Goal: Communication & Community: Answer question/provide support

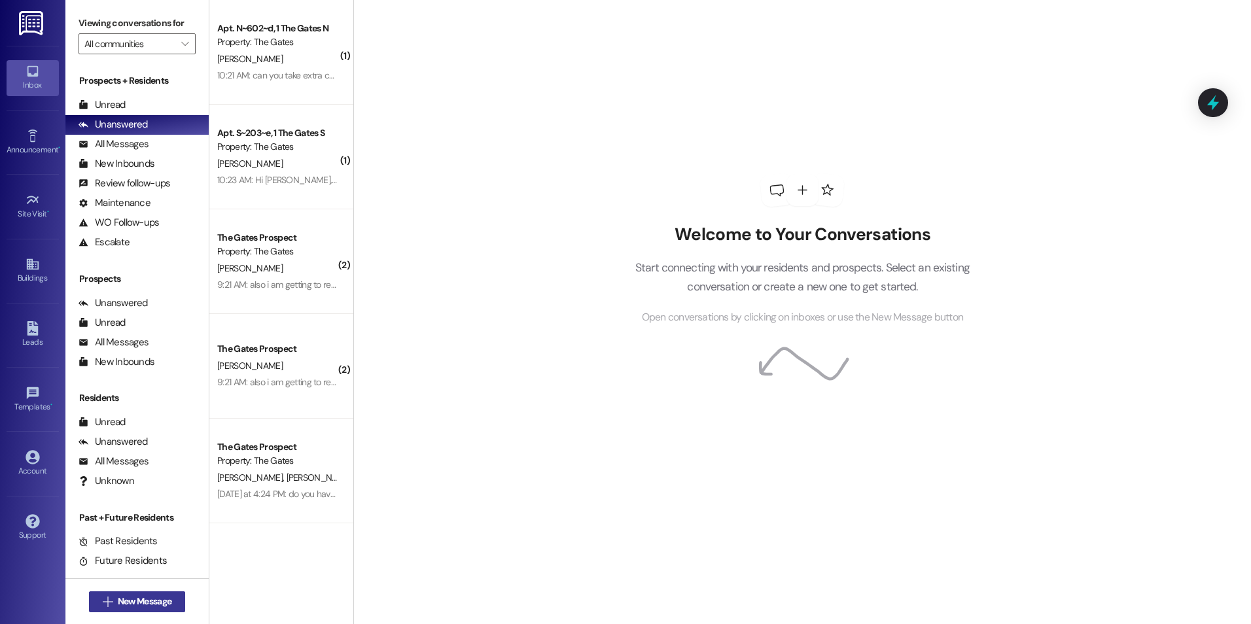
click at [149, 603] on span "New Message" at bounding box center [145, 602] width 54 height 14
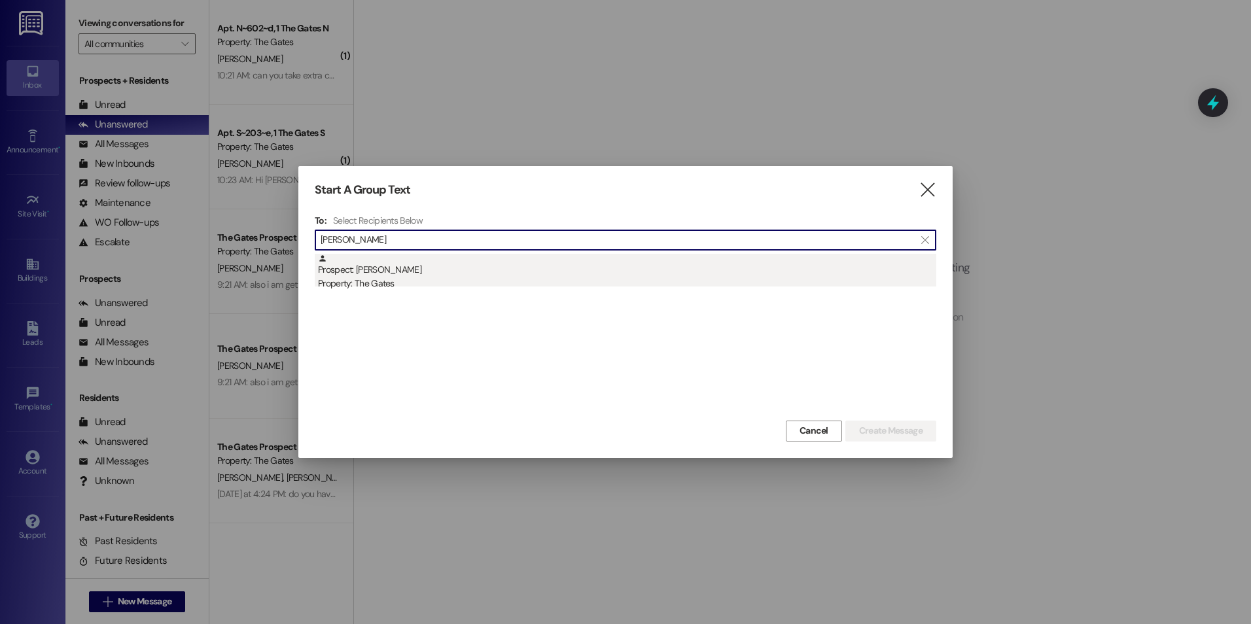
type input "[PERSON_NAME]"
click at [432, 269] on div "Prospect: [PERSON_NAME] Property: The Gates" at bounding box center [627, 272] width 618 height 37
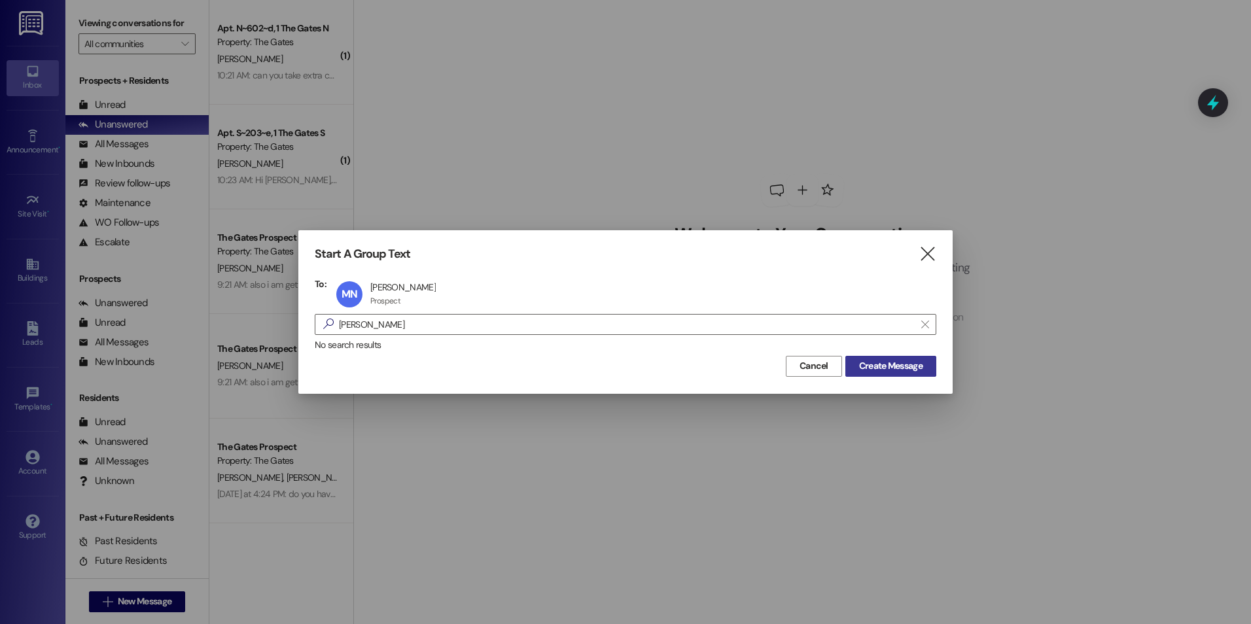
click at [875, 368] on span "Create Message" at bounding box center [890, 366] width 63 height 14
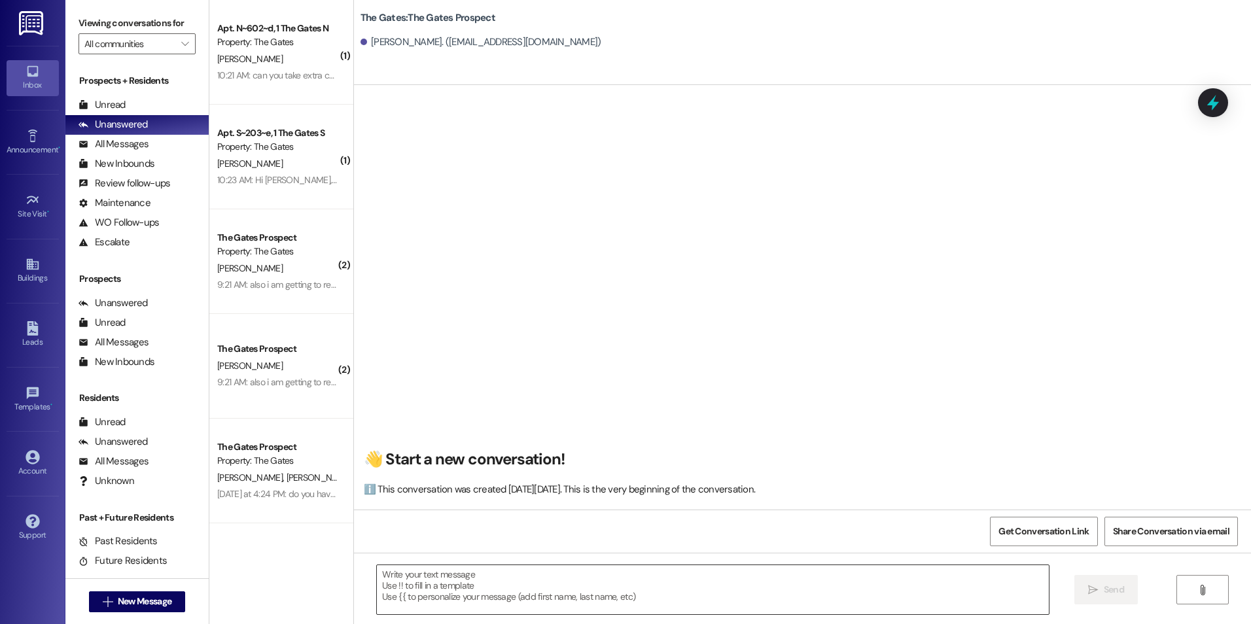
click at [555, 589] on textarea at bounding box center [712, 589] width 671 height 49
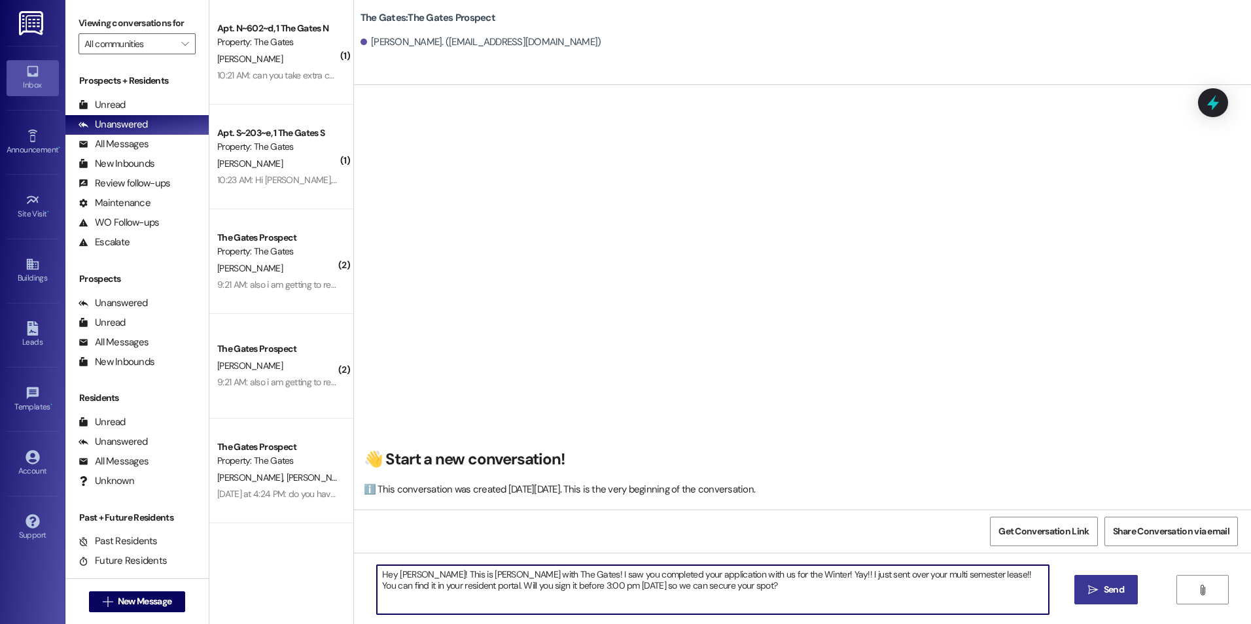
type textarea "Hey [PERSON_NAME]! This is [PERSON_NAME] with The Gates! I saw you completed yo…"
click at [1085, 593] on span " Send" at bounding box center [1105, 590] width 41 height 14
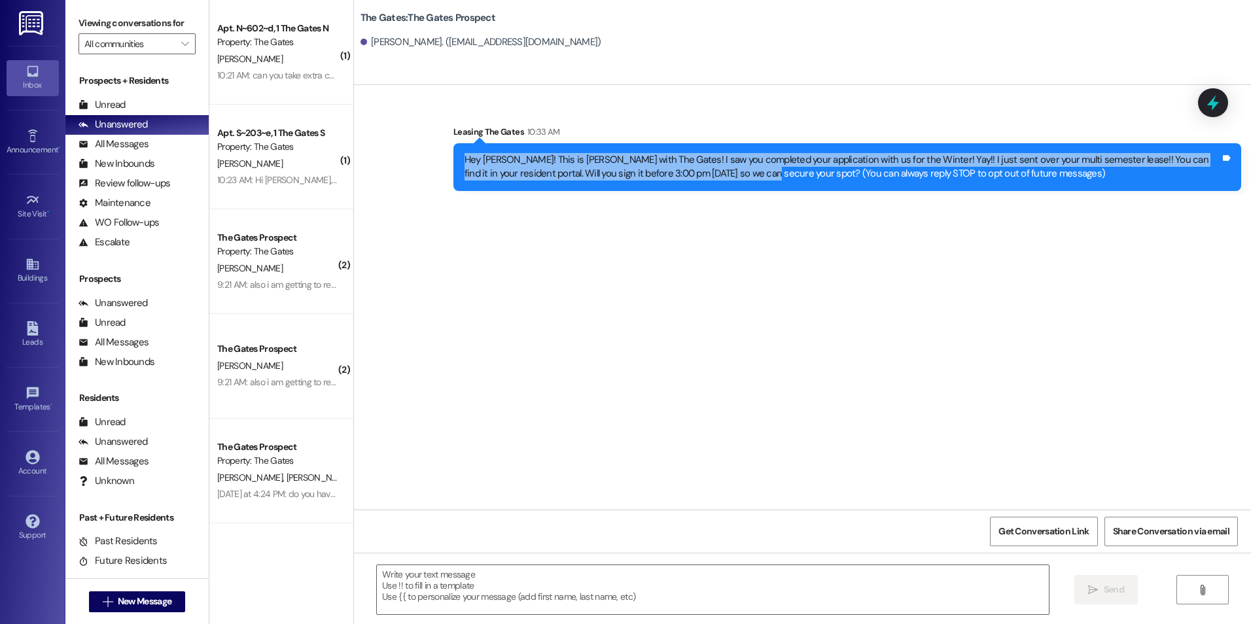
drag, startPoint x: 452, startPoint y: 154, endPoint x: 708, endPoint y: 186, distance: 257.8
click at [708, 186] on div "Hey [PERSON_NAME]! This is [PERSON_NAME] with The Gates! I saw you completed yo…" at bounding box center [847, 167] width 788 height 48
drag, startPoint x: 708, startPoint y: 186, endPoint x: 676, endPoint y: 173, distance: 34.6
copy div "Hey [PERSON_NAME]! This is [PERSON_NAME] with The Gates! I saw you completed yo…"
click at [92, 603] on button " New Message" at bounding box center [137, 601] width 97 height 21
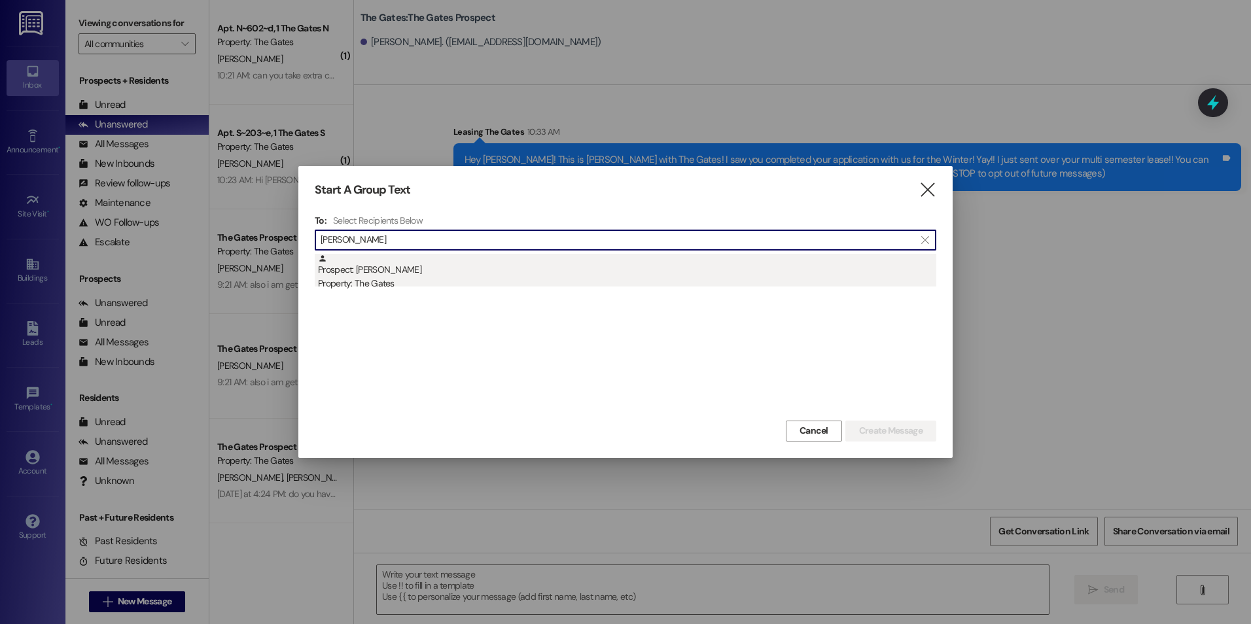
type input "[PERSON_NAME]"
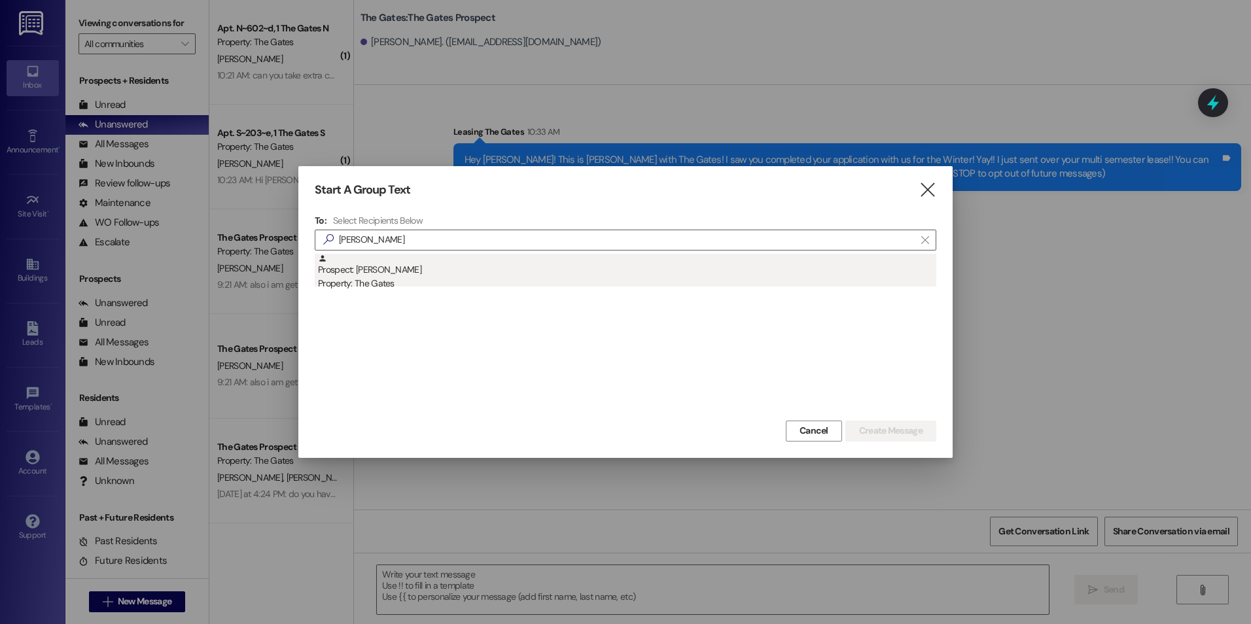
click at [520, 270] on div "Prospect: [PERSON_NAME] Property: The Gates" at bounding box center [627, 272] width 618 height 37
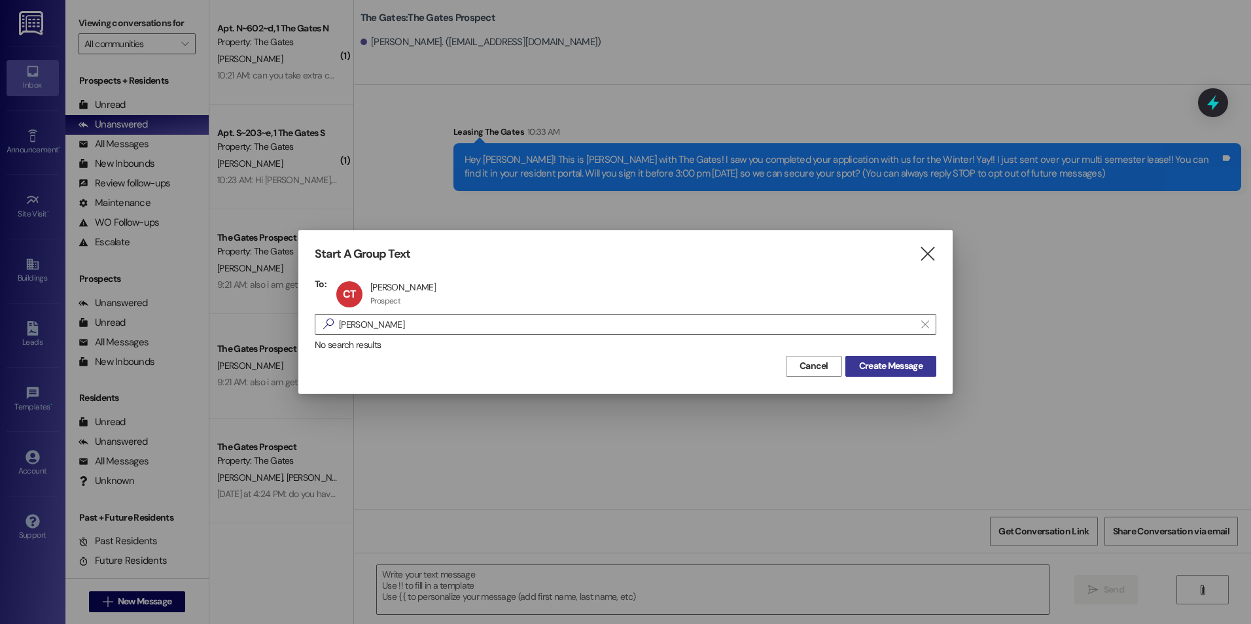
click at [877, 356] on button "Create Message" at bounding box center [890, 366] width 91 height 21
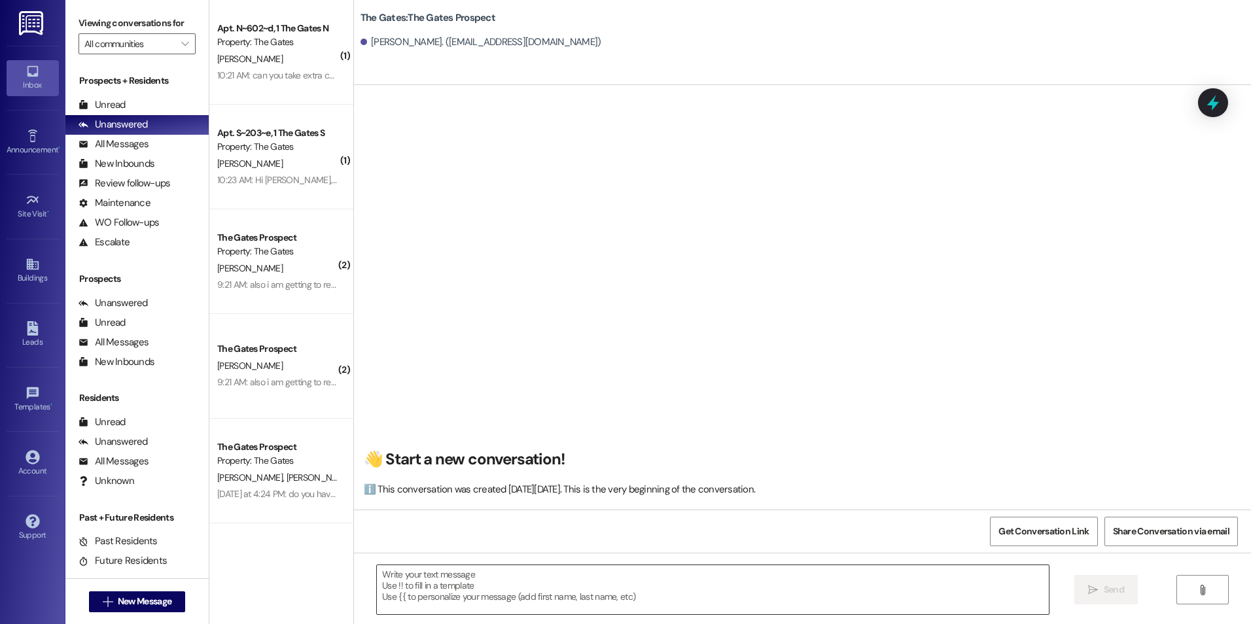
click at [737, 573] on textarea at bounding box center [712, 589] width 671 height 49
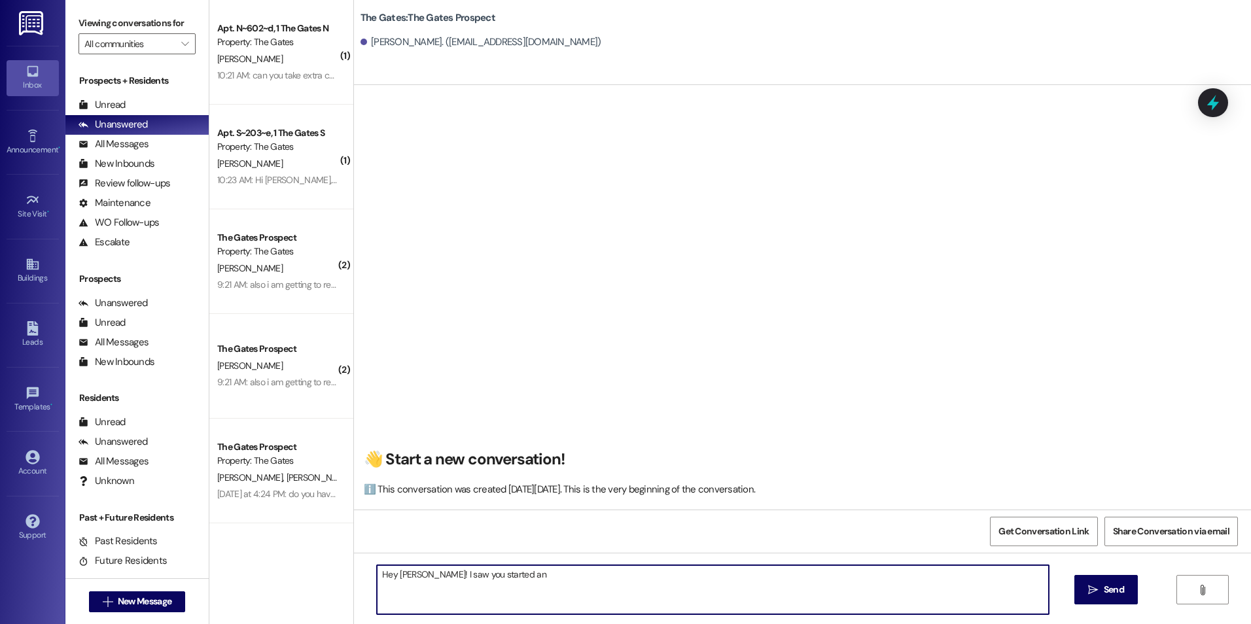
click at [495, 572] on textarea "Hey [PERSON_NAME]! I saw you started an" at bounding box center [712, 589] width 671 height 49
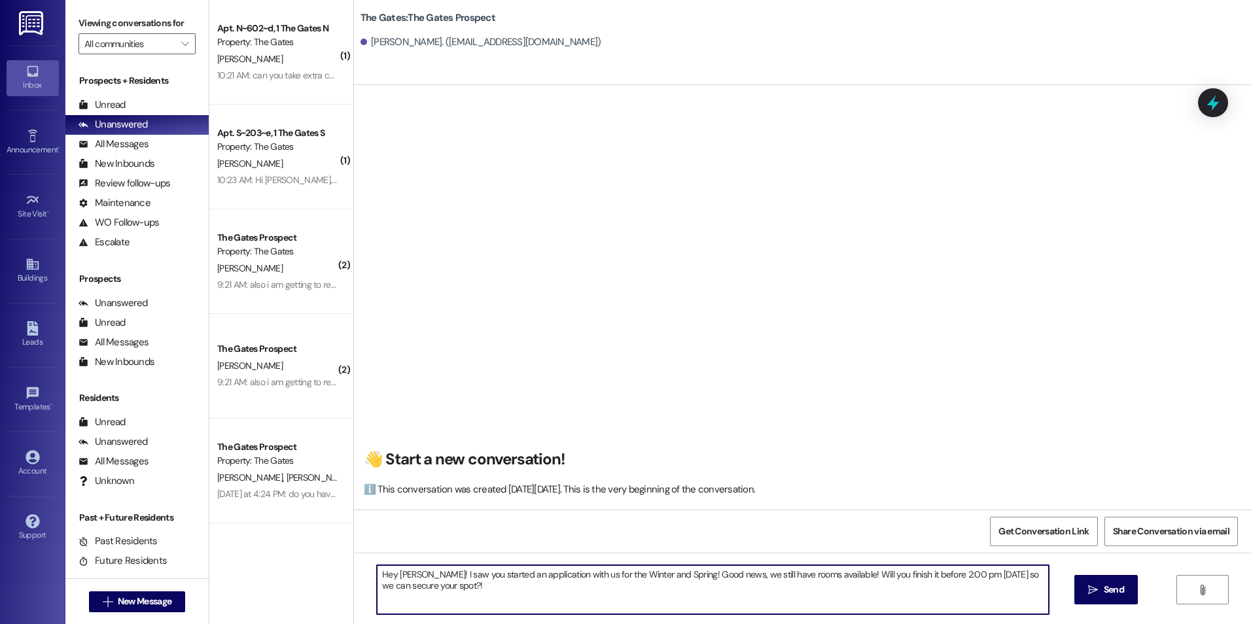
click at [524, 589] on textarea "Hey [PERSON_NAME]! I saw you started an application with us for the Winter and …" at bounding box center [712, 589] width 671 height 49
type textarea "Hey [PERSON_NAME]! I saw you started an application with us for the Winter and …"
click at [1101, 593] on span "Send" at bounding box center [1114, 590] width 26 height 14
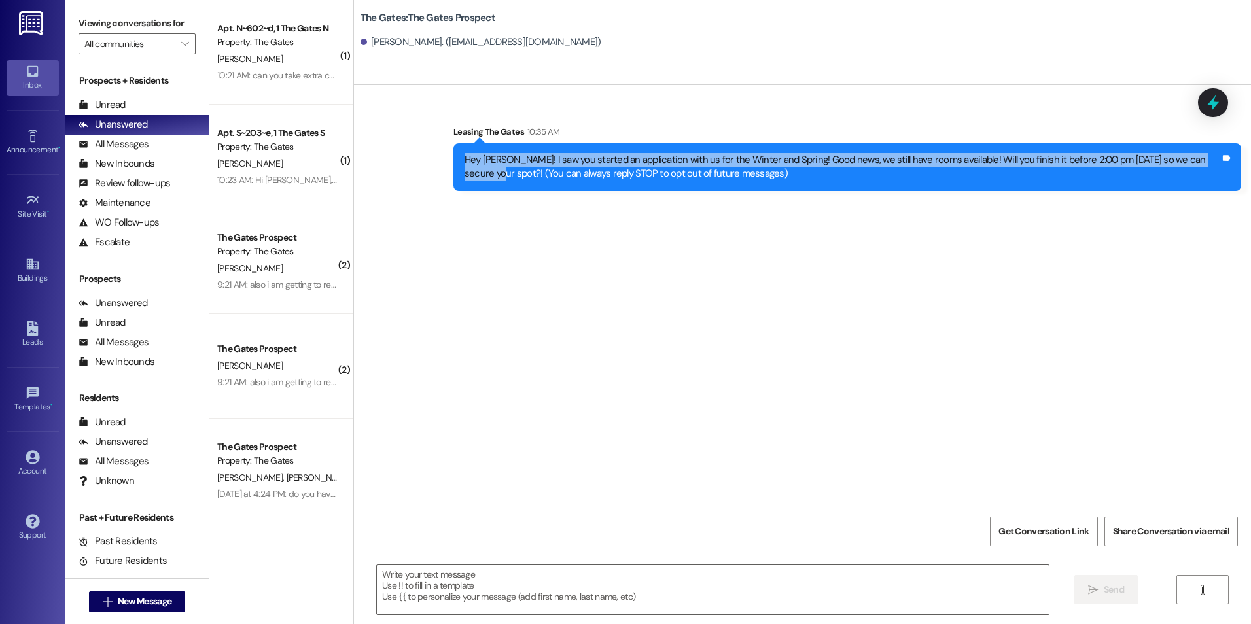
drag, startPoint x: 451, startPoint y: 159, endPoint x: 1217, endPoint y: 155, distance: 766.1
click at [1217, 155] on div "Hey [PERSON_NAME]! I saw you started an application with us for the Winter and …" at bounding box center [847, 167] width 788 height 48
drag, startPoint x: 1217, startPoint y: 155, endPoint x: 1163, endPoint y: 158, distance: 54.4
copy div "Hey [PERSON_NAME]! I saw you started an application with us for the Winter and …"
